Goal: Transaction & Acquisition: Purchase product/service

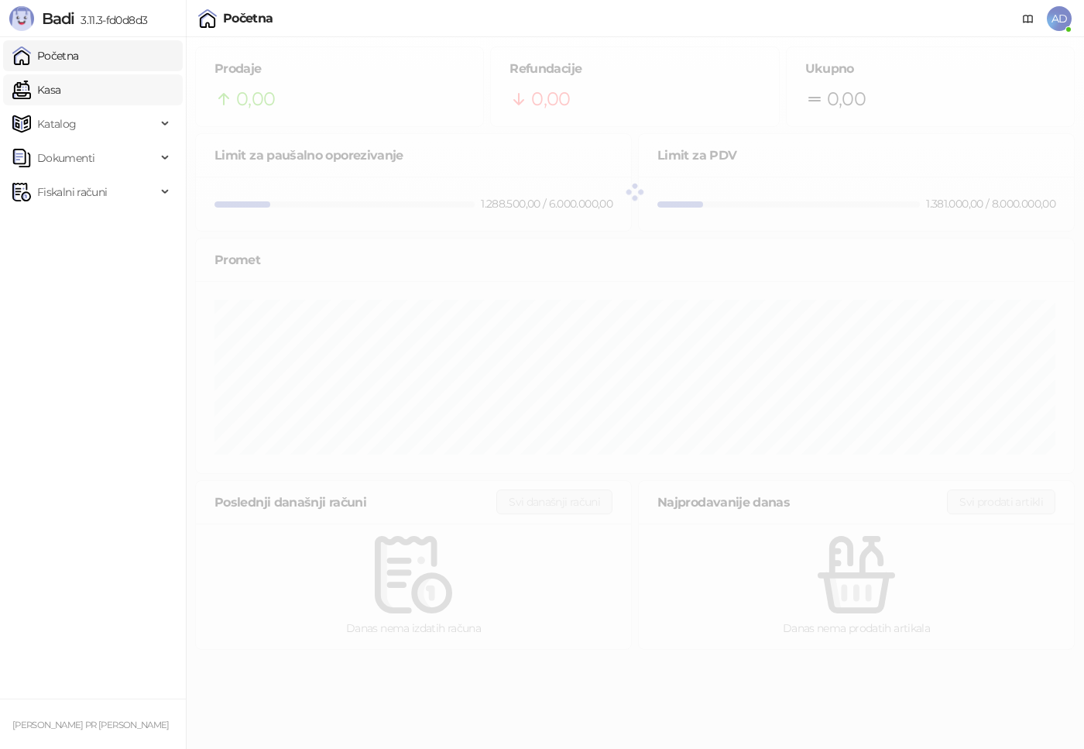
click at [50, 81] on link "Kasa" at bounding box center [36, 89] width 48 height 31
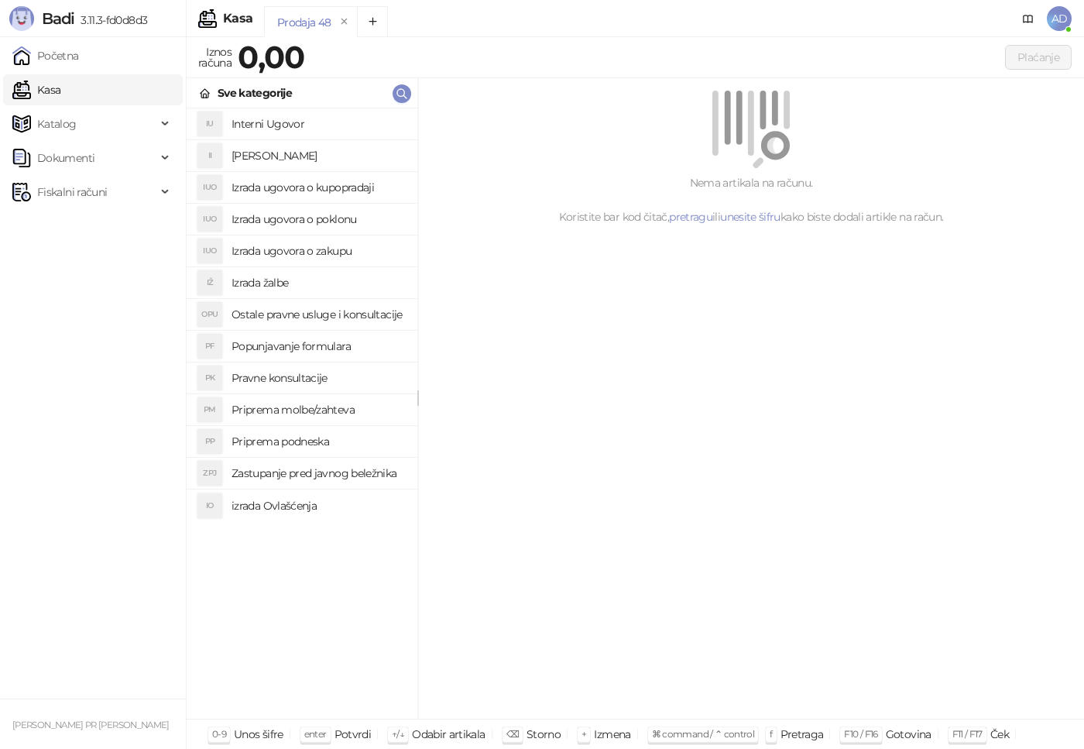
click at [337, 222] on h4 "Izrada ugovora o poklonu" at bounding box center [317, 219] width 173 height 25
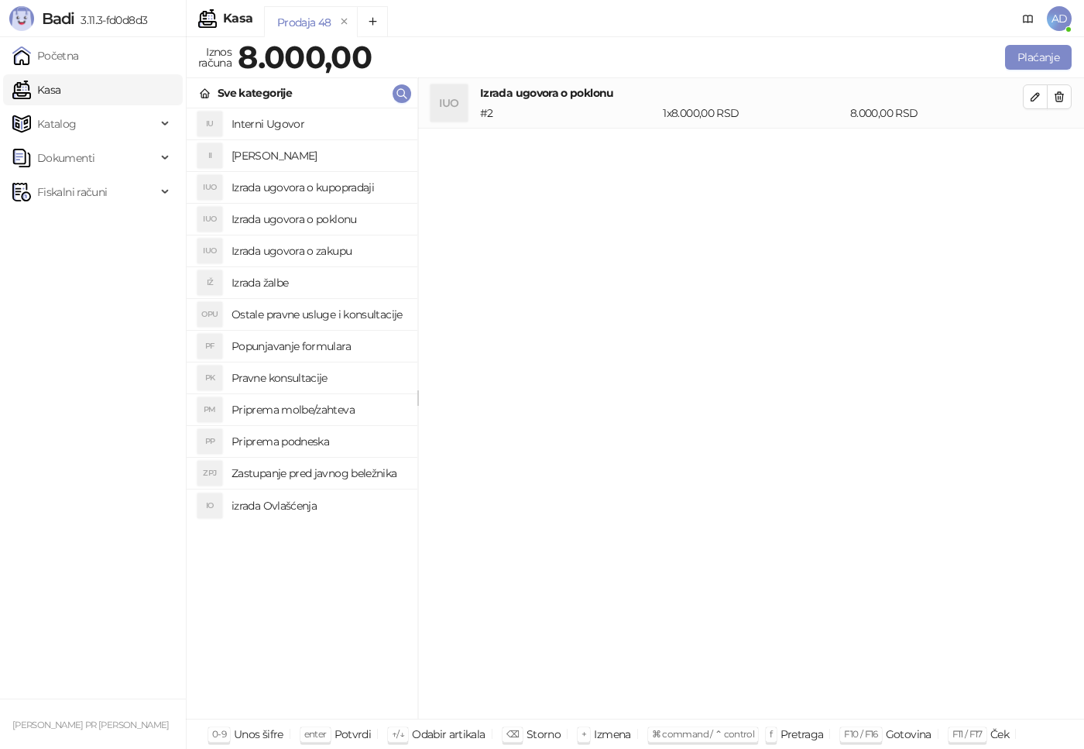
click at [311, 477] on h4 "Zastupanje pred javnog beležnika" at bounding box center [317, 473] width 173 height 25
click at [303, 509] on h4 "izrada Ovlašćenja" at bounding box center [317, 505] width 173 height 25
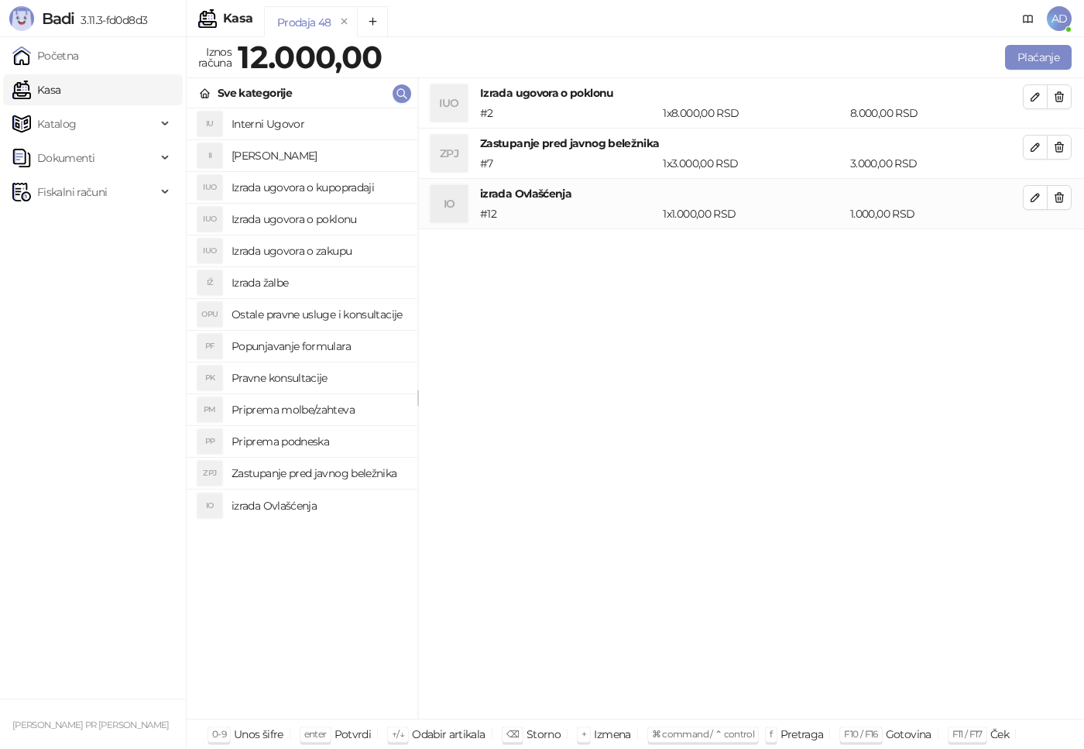
click at [309, 446] on h4 "Priprema podneska" at bounding box center [317, 441] width 173 height 25
click at [317, 374] on h4 "Pravne konsultacije" at bounding box center [317, 377] width 173 height 25
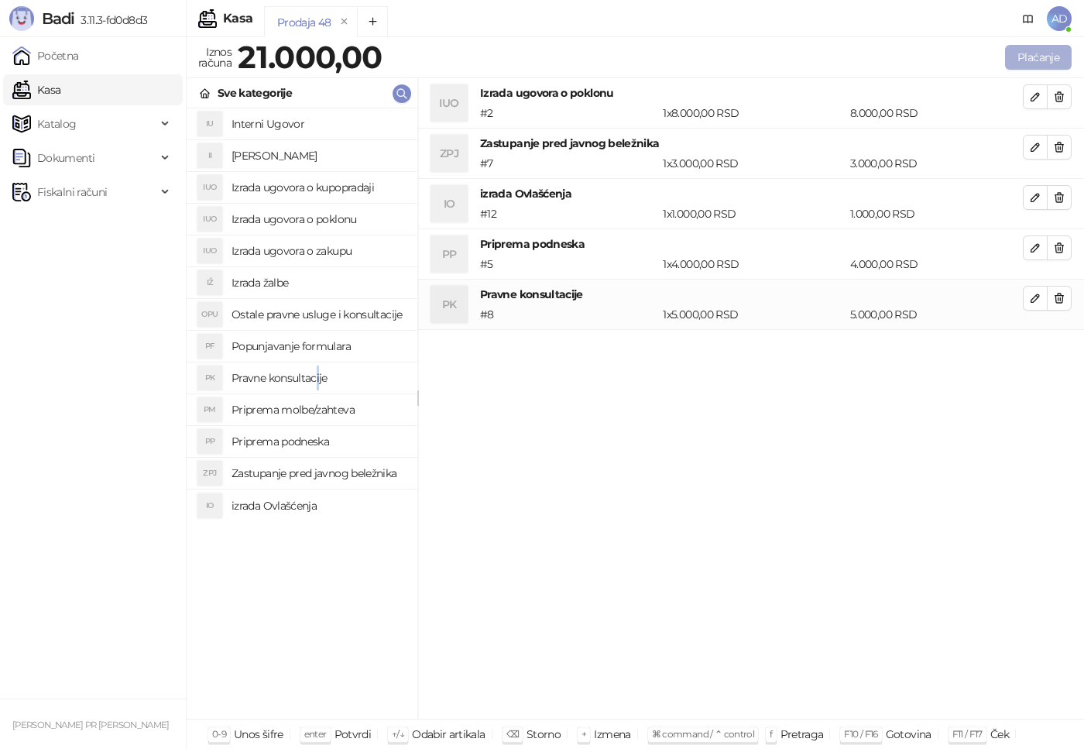
click at [1034, 62] on button "Plaćanje" at bounding box center [1038, 57] width 67 height 25
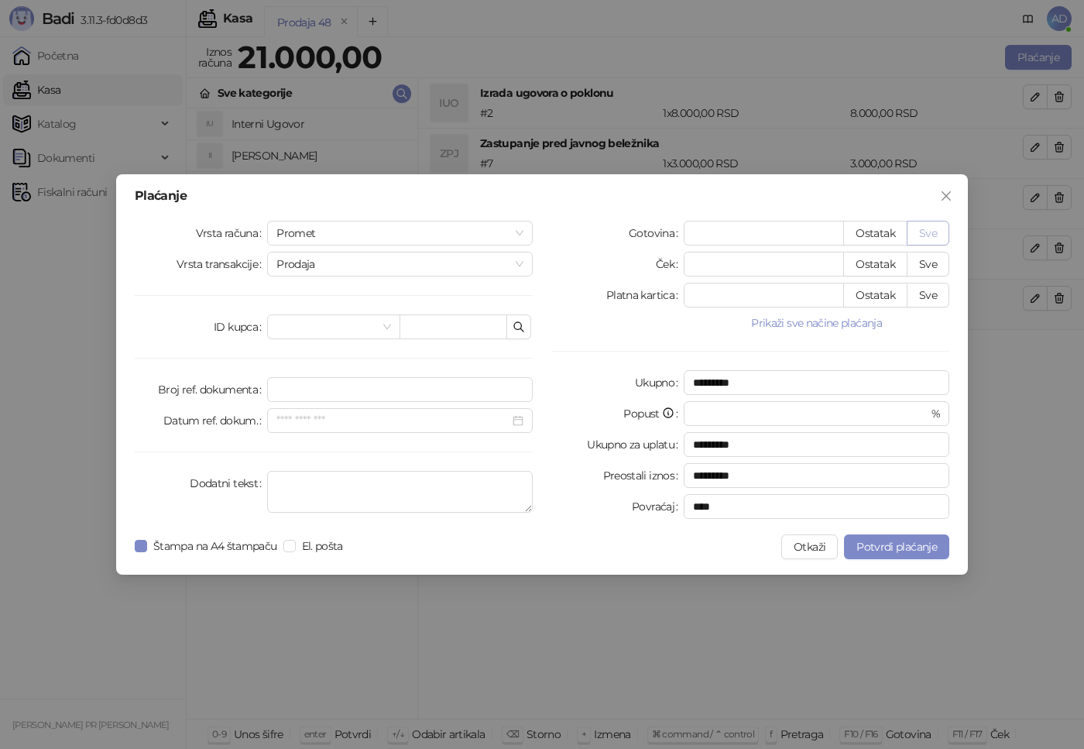
click at [942, 235] on button "Sve" at bounding box center [928, 233] width 43 height 25
type input "*****"
type input "****"
click at [900, 545] on span "Potvrdi plaćanje" at bounding box center [896, 547] width 81 height 14
